Goal: Navigation & Orientation: Go to known website

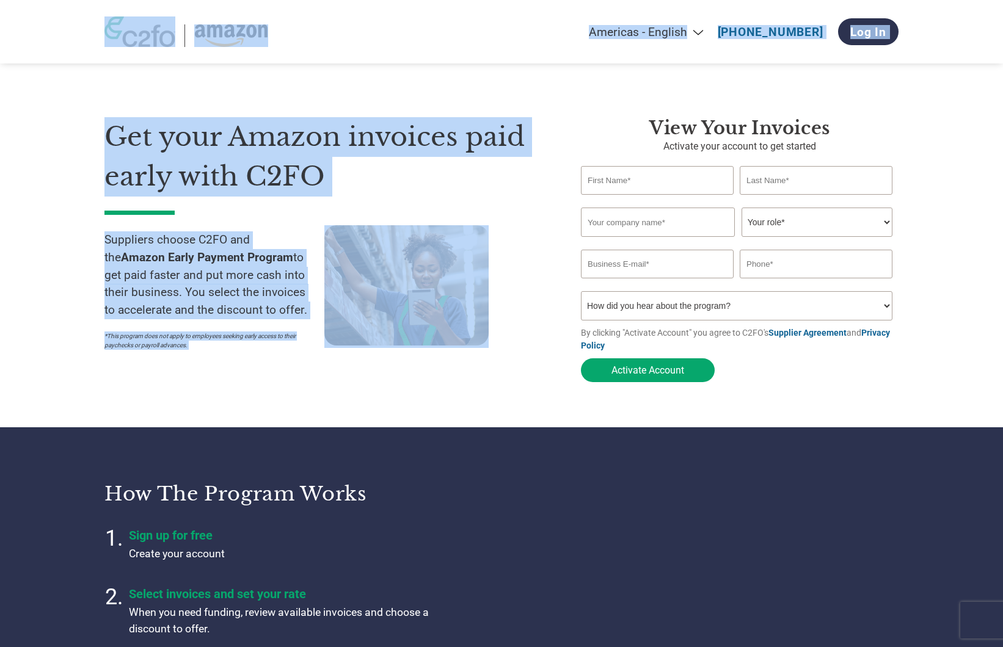
drag, startPoint x: 139, startPoint y: 42, endPoint x: 225, endPoint y: 285, distance: 258.1
click at [42, 286] on section "Get your Amazon invoices paid early with C2FO Suppliers choose C2FO and the Ama…" at bounding box center [501, 238] width 1003 height 379
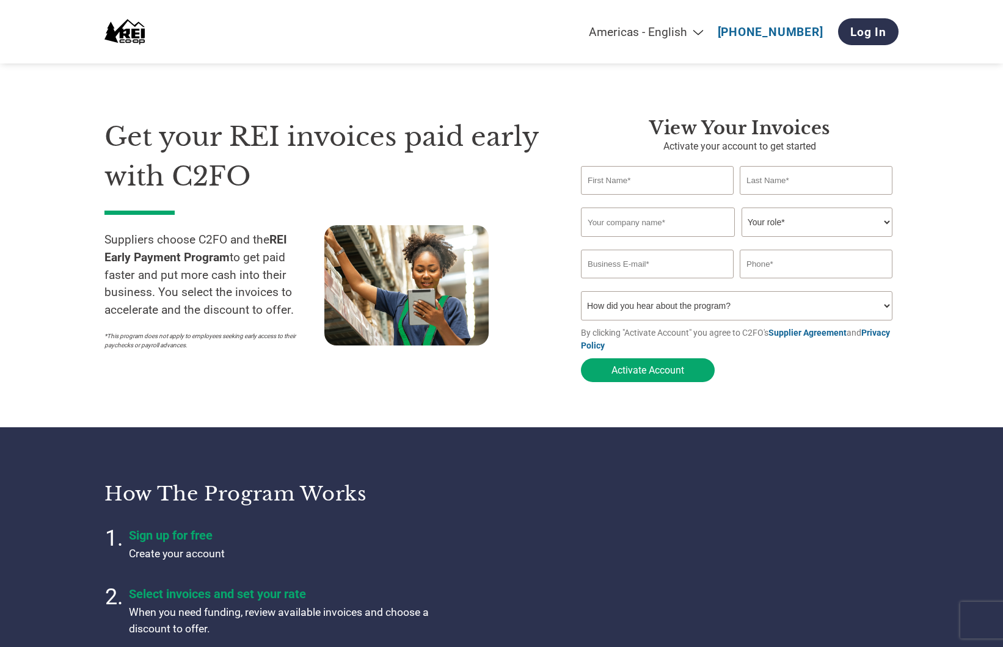
drag, startPoint x: 168, startPoint y: 39, endPoint x: 404, endPoint y: 158, distance: 263.9
click at [370, 144] on h1 "Get your REI invoices paid early with C2FO" at bounding box center [324, 156] width 440 height 79
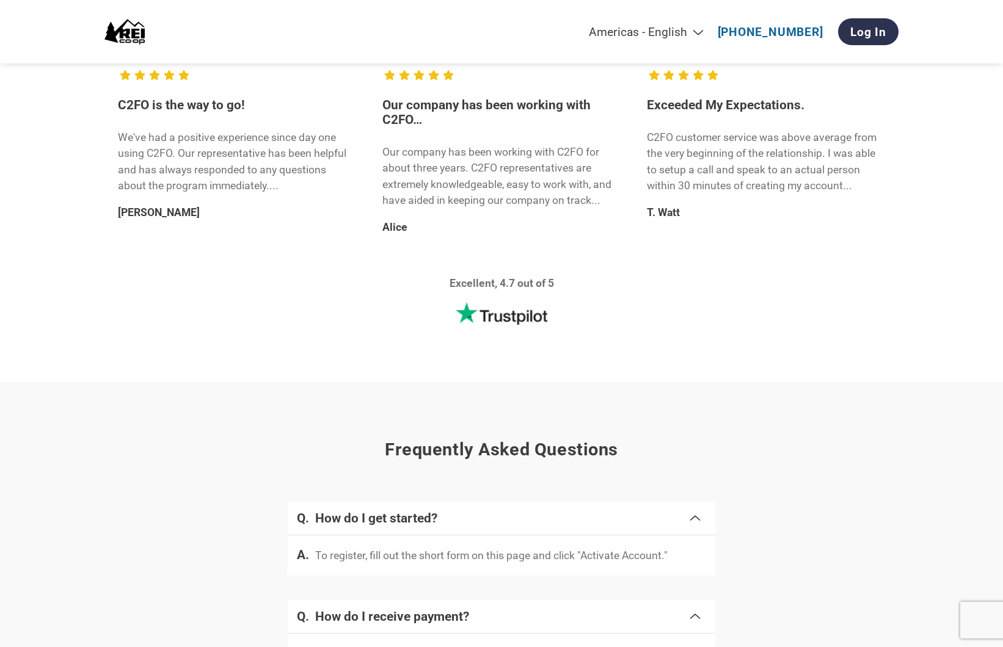
scroll to position [1435, 0]
